Goal: Book appointment/travel/reservation

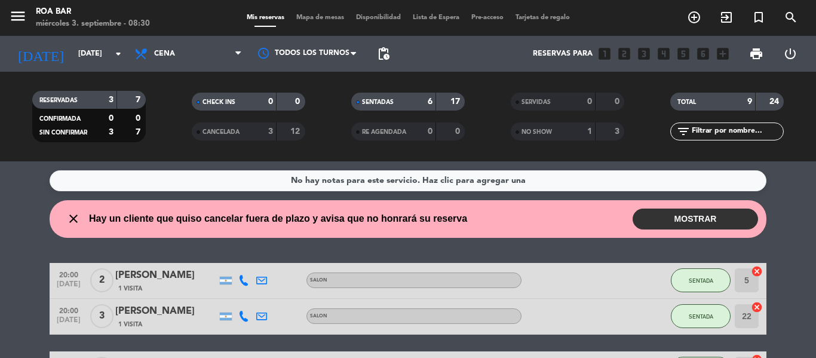
click at [12, 187] on service-notes "No hay notas para este servicio. Haz clic para agregar una" at bounding box center [408, 180] width 816 height 21
click at [170, 48] on span "Cena" at bounding box center [188, 54] width 120 height 26
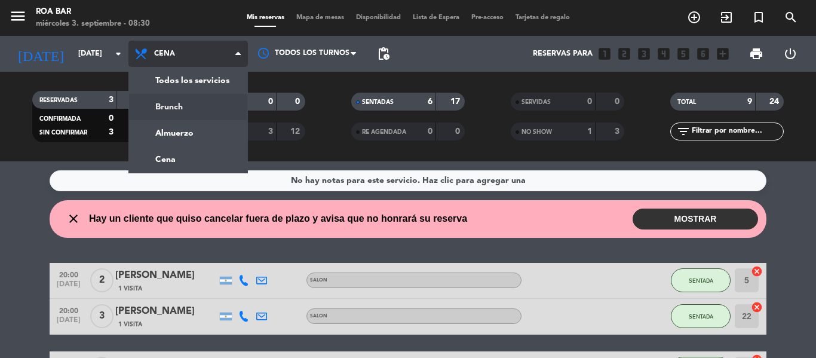
click at [175, 112] on div "menu [PERSON_NAME] BAR [DATE] 3. septiembre - 08:30 Mis reservas Mapa de mesas …" at bounding box center [408, 80] width 816 height 161
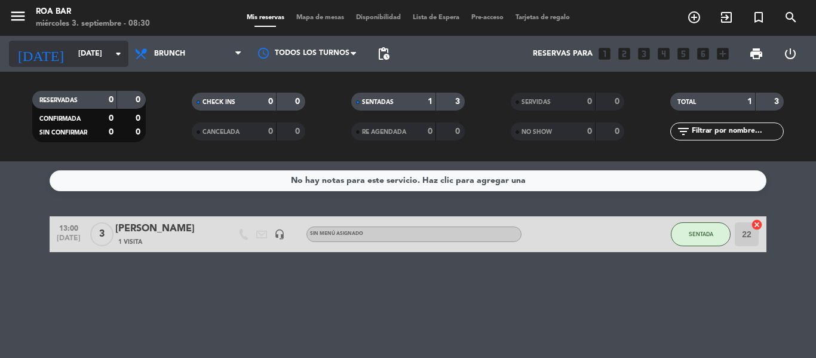
click at [85, 47] on input "[DATE]" at bounding box center [122, 54] width 101 height 20
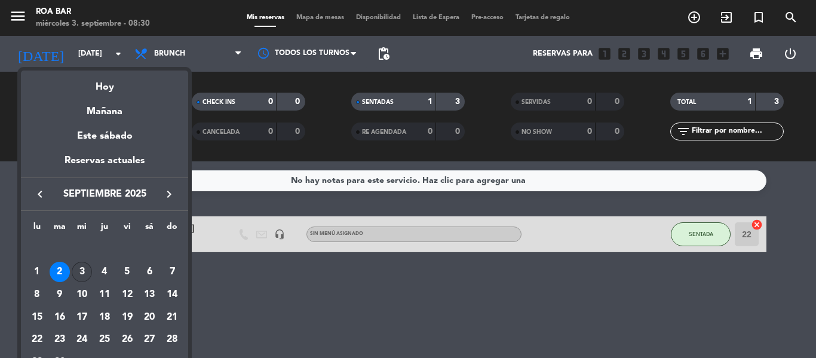
click at [86, 269] on div "3" at bounding box center [82, 272] width 20 height 20
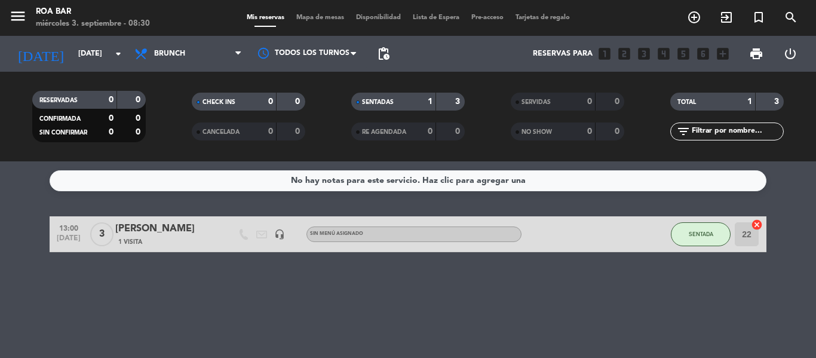
type input "[DATE]"
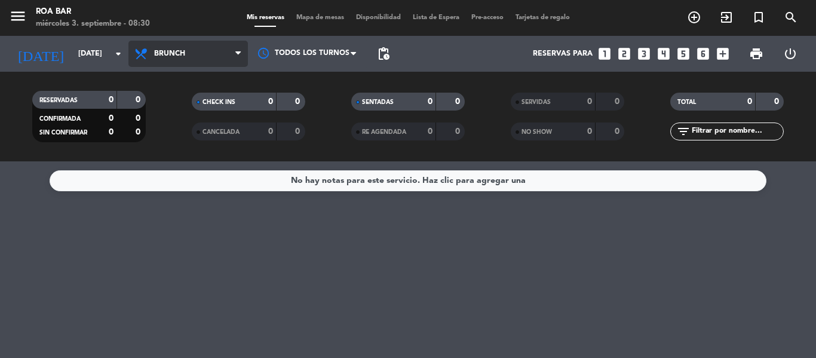
click at [148, 56] on icon at bounding box center [142, 54] width 17 height 14
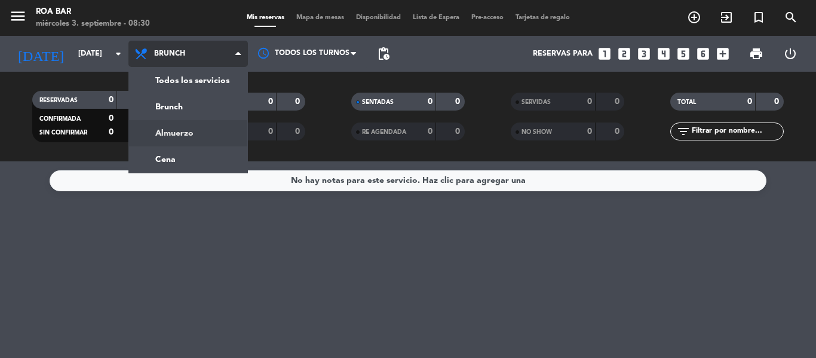
click at [173, 134] on div "menu [PERSON_NAME] BAR [DATE] 3. septiembre - 08:30 Mis reservas Mapa de mesas …" at bounding box center [408, 80] width 816 height 161
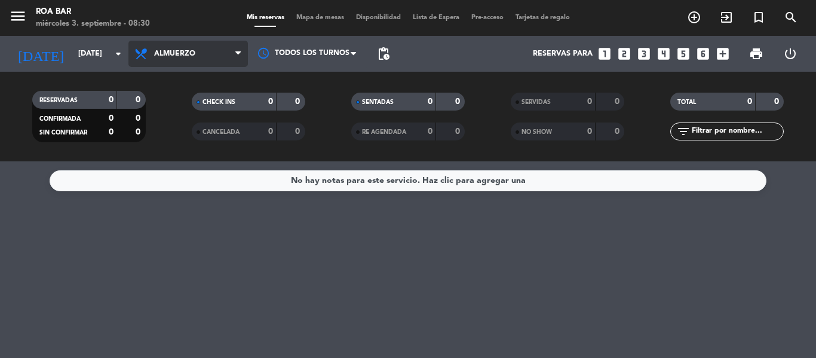
click at [187, 44] on span "Almuerzo" at bounding box center [188, 54] width 120 height 26
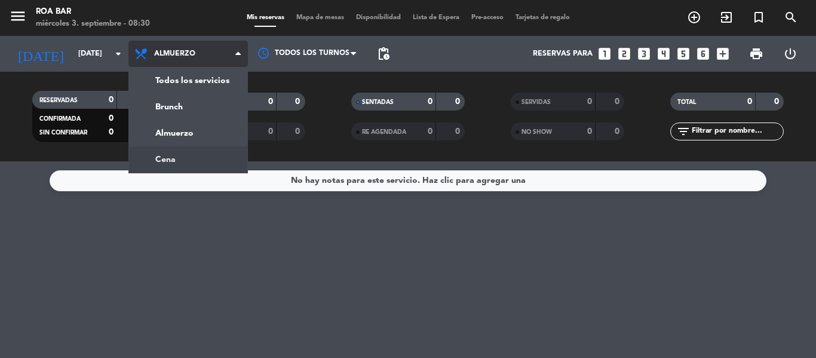
click at [151, 157] on div "menu [PERSON_NAME] BAR [DATE] 3. septiembre - 08:30 Mis reservas Mapa de mesas …" at bounding box center [408, 80] width 816 height 161
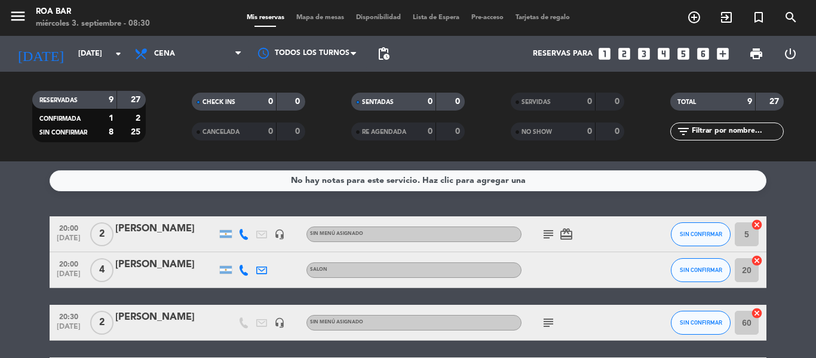
click at [16, 199] on div "No hay notas para este servicio. Haz clic para agregar una 20:00 [DATE] 2 [PERS…" at bounding box center [408, 259] width 816 height 197
click at [20, 21] on icon "menu" at bounding box center [18, 16] width 18 height 18
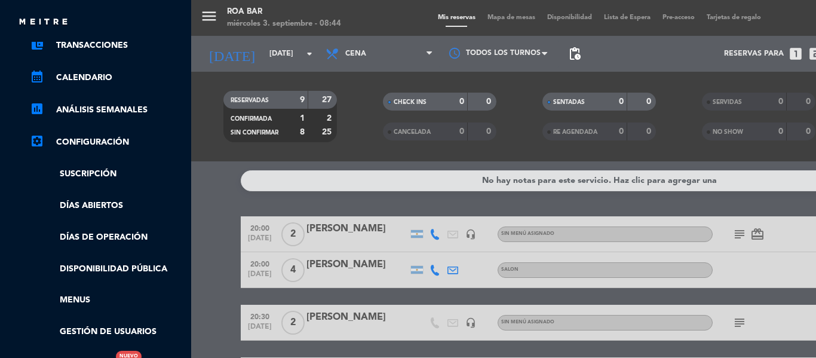
scroll to position [129, 0]
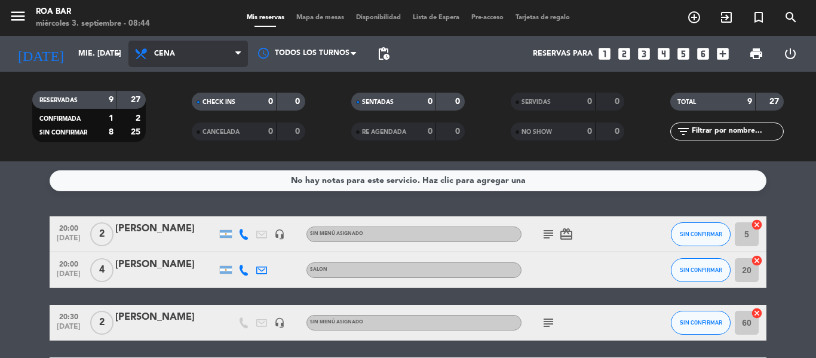
click at [151, 52] on span "Cena" at bounding box center [188, 54] width 120 height 26
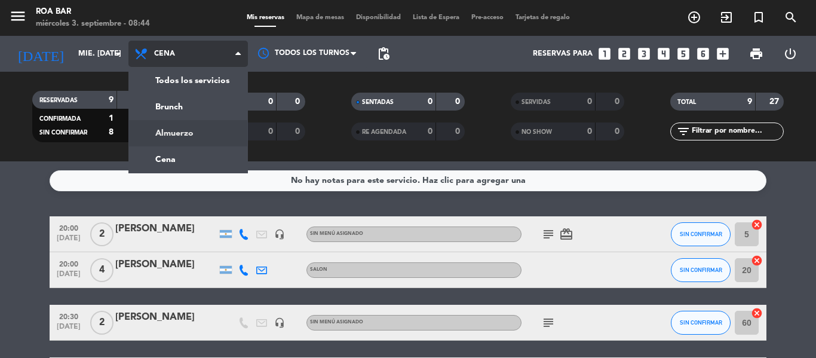
click at [164, 131] on div "menu ROA BAR miércoles 3. septiembre - 08:44 Mis reservas Mapa de mesas Disponi…" at bounding box center [408, 80] width 816 height 161
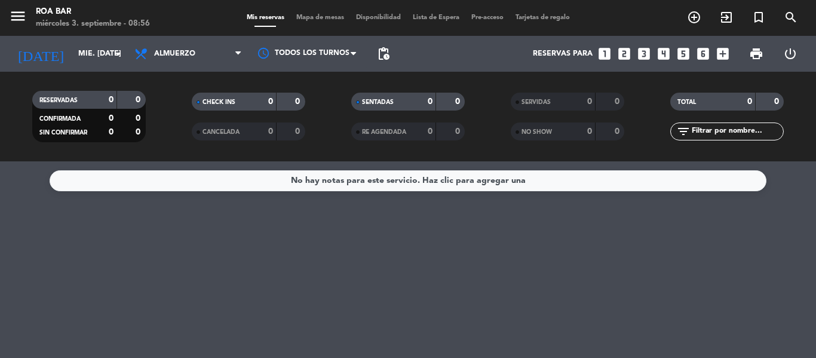
click at [323, 23] on div "menu ROA BAR miércoles 3. septiembre - 08:56 Mis reservas Mapa de mesas Disponi…" at bounding box center [408, 18] width 816 height 36
click at [319, 19] on span "Mapa de mesas" at bounding box center [320, 17] width 60 height 7
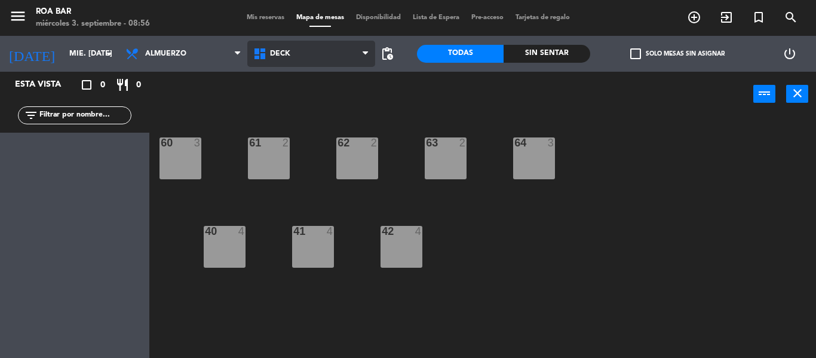
click at [267, 53] on icon at bounding box center [261, 54] width 17 height 14
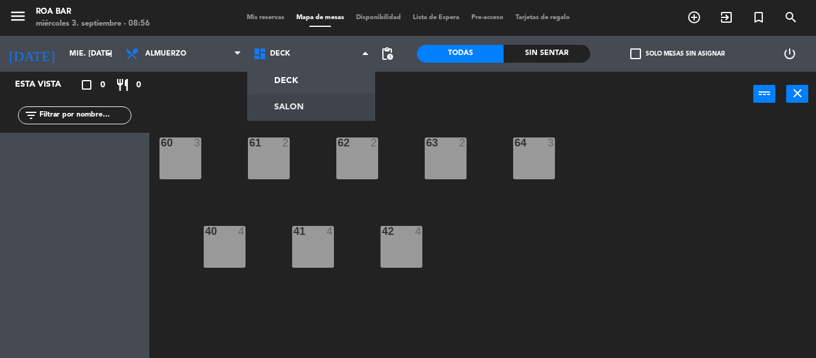
click at [299, 101] on ng-component "menu ROA BAR miércoles 3. septiembre - 08:56 Mis reservas Mapa de mesas Disponi…" at bounding box center [408, 179] width 816 height 358
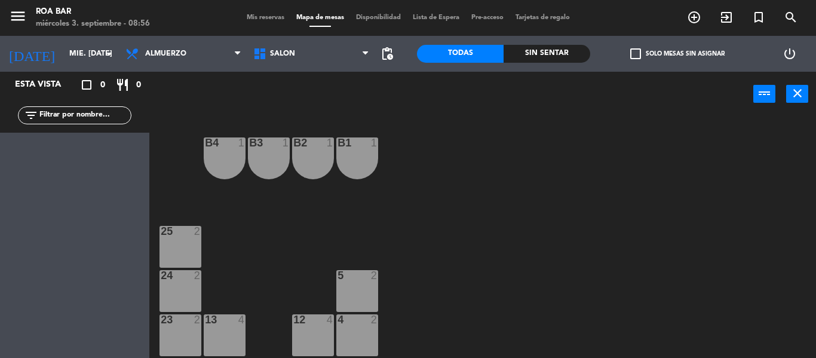
click at [606, 220] on div "B4 1 B3 1 B2 1 B1 1 25 2 5 2 24 2 4 2 13 4 12 4 23 2 3 2 22 2 2 2 11 4 10 4 21 …" at bounding box center [487, 237] width 659 height 241
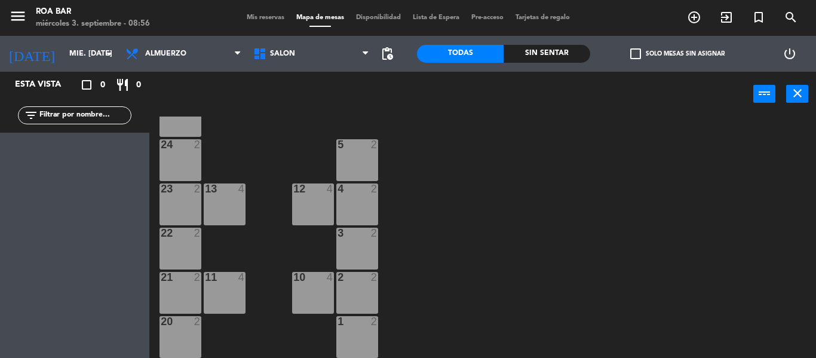
scroll to position [131, 0]
click at [12, 13] on icon "menu" at bounding box center [18, 16] width 18 height 18
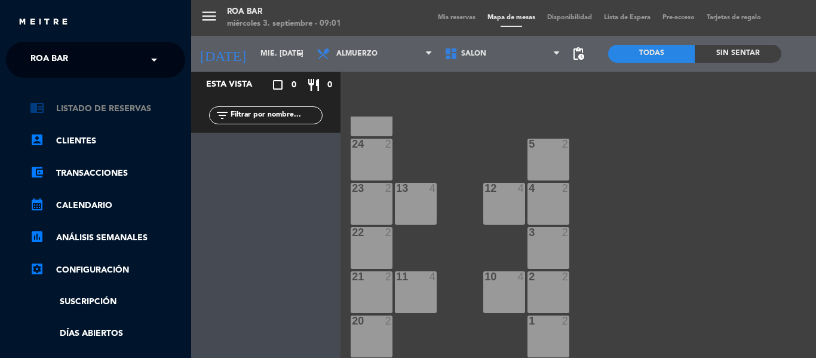
click at [97, 106] on link "chrome_reader_mode Listado de Reservas" at bounding box center [107, 109] width 155 height 14
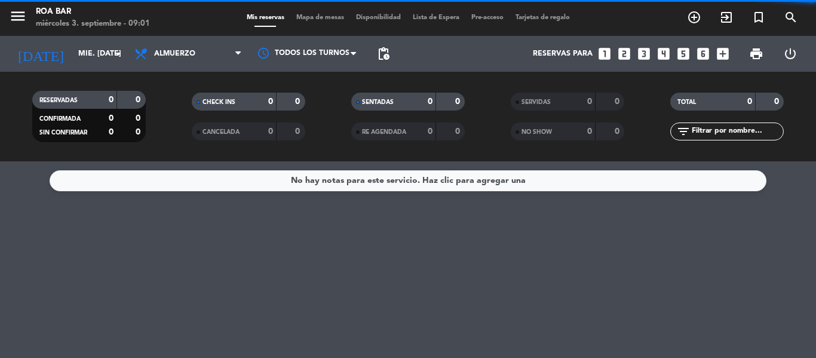
click at [629, 56] on icon "looks_two" at bounding box center [625, 54] width 16 height 16
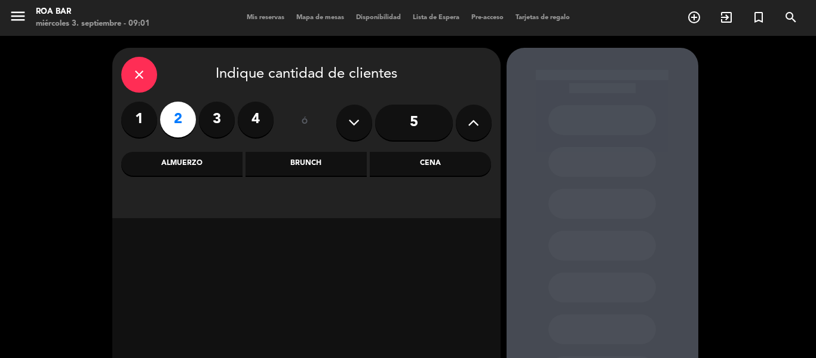
click at [168, 178] on div "close Indique cantidad de clientes 1 2 3 4 ó 5 Almuerzo Brunch Cena" at bounding box center [306, 133] width 388 height 170
click at [179, 166] on div "Almuerzo" at bounding box center [181, 164] width 121 height 24
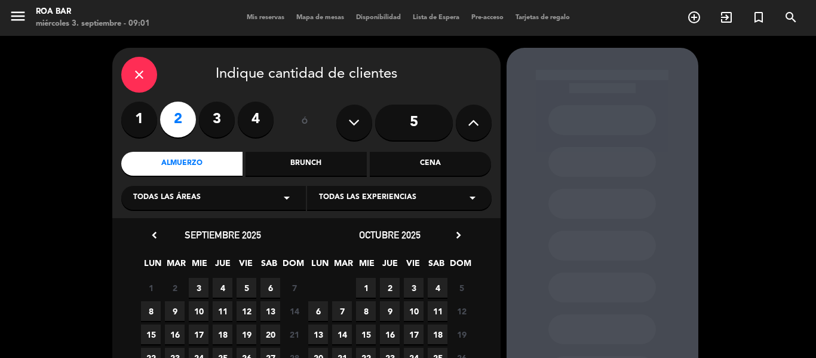
click at [192, 287] on span "3" at bounding box center [199, 288] width 20 height 20
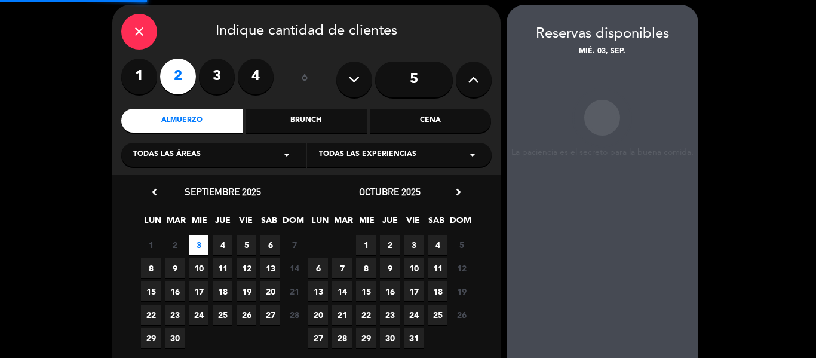
scroll to position [48, 0]
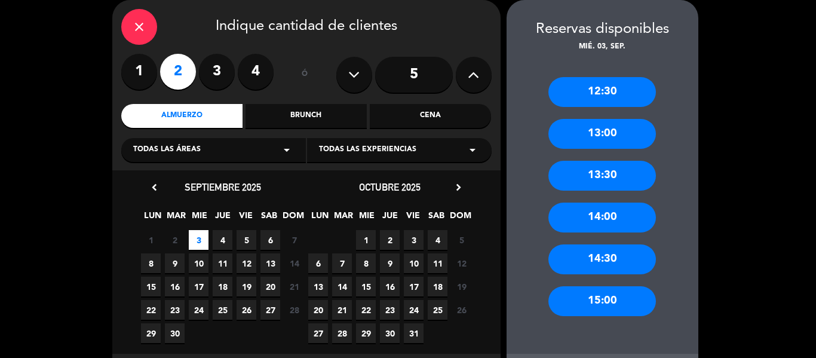
click at [603, 127] on div "13:00" at bounding box center [603, 134] width 108 height 30
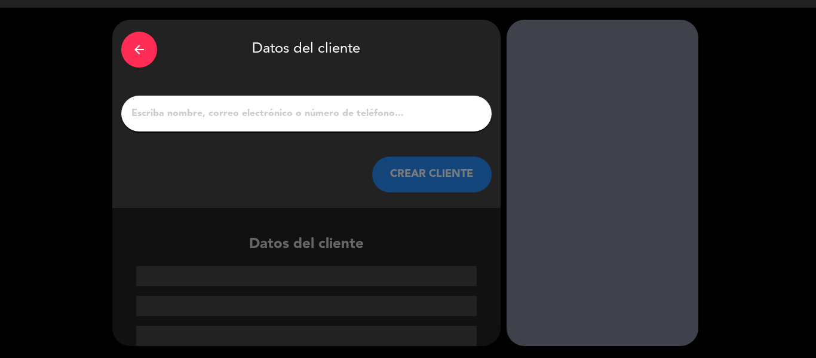
scroll to position [28, 0]
click at [210, 103] on div at bounding box center [306, 114] width 370 height 36
click at [209, 111] on input "1" at bounding box center [306, 113] width 353 height 17
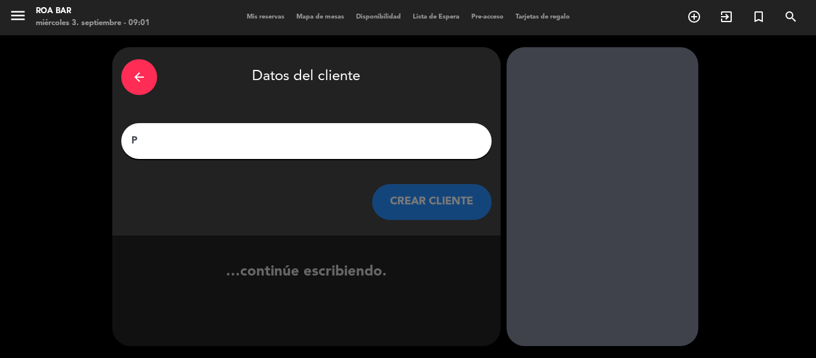
scroll to position [1, 0]
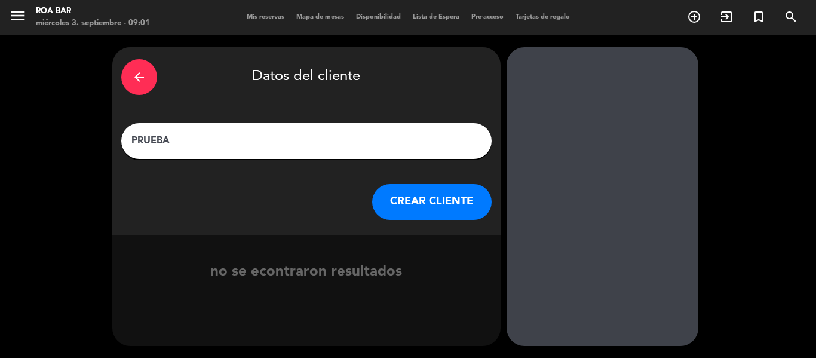
type input "PRUEBA"
click at [400, 194] on button "CREAR CLIENTE" at bounding box center [432, 202] width 120 height 36
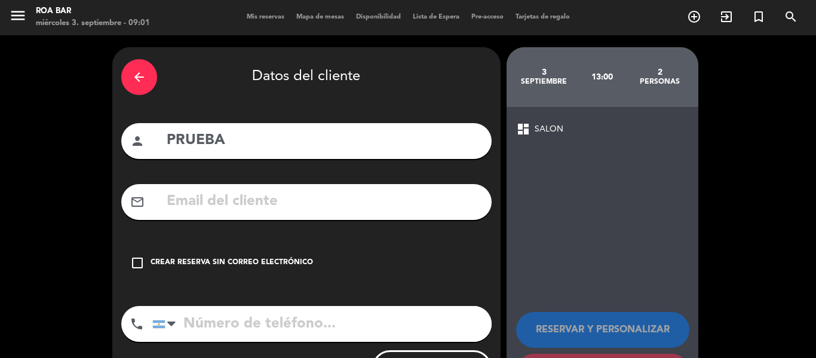
click at [485, 261] on div "check_box_outline_blank Crear reserva sin correo electrónico" at bounding box center [306, 263] width 370 height 36
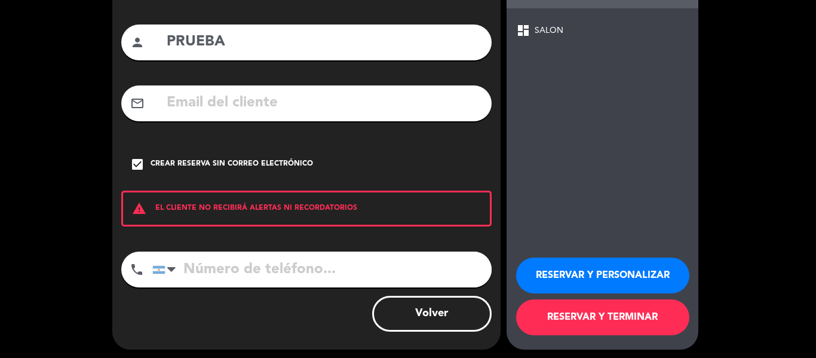
scroll to position [103, 0]
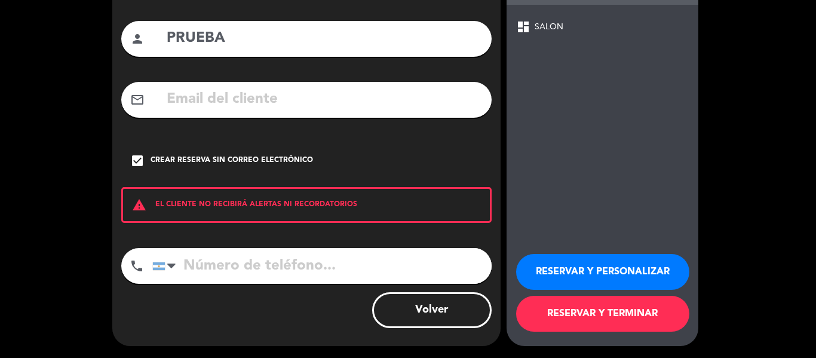
click at [624, 323] on button "RESERVAR Y TERMINAR" at bounding box center [602, 314] width 173 height 36
